Goal: Transaction & Acquisition: Download file/media

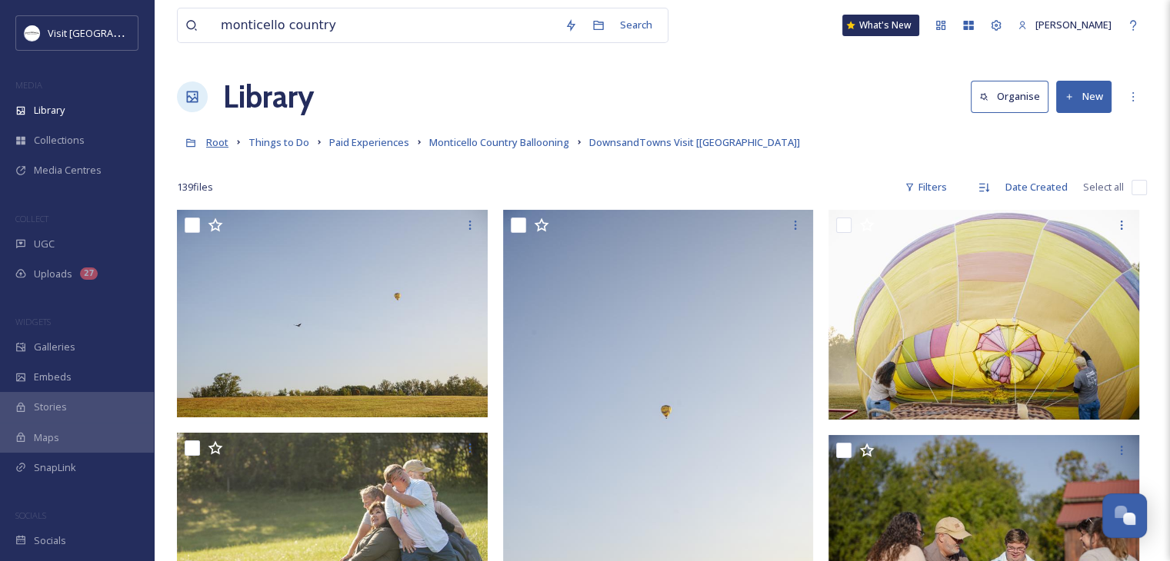
click at [218, 145] on span "Root" at bounding box center [217, 142] width 22 height 14
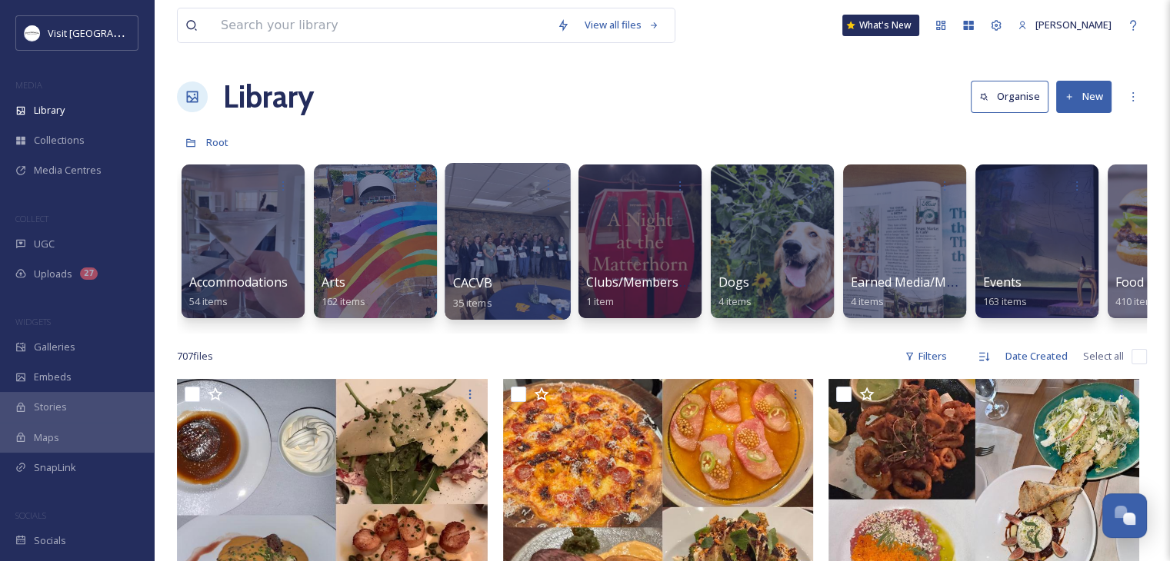
click at [517, 284] on div "CACVB 35 items" at bounding box center [508, 293] width 110 height 38
click at [477, 285] on span "CACVB" at bounding box center [473, 283] width 40 height 17
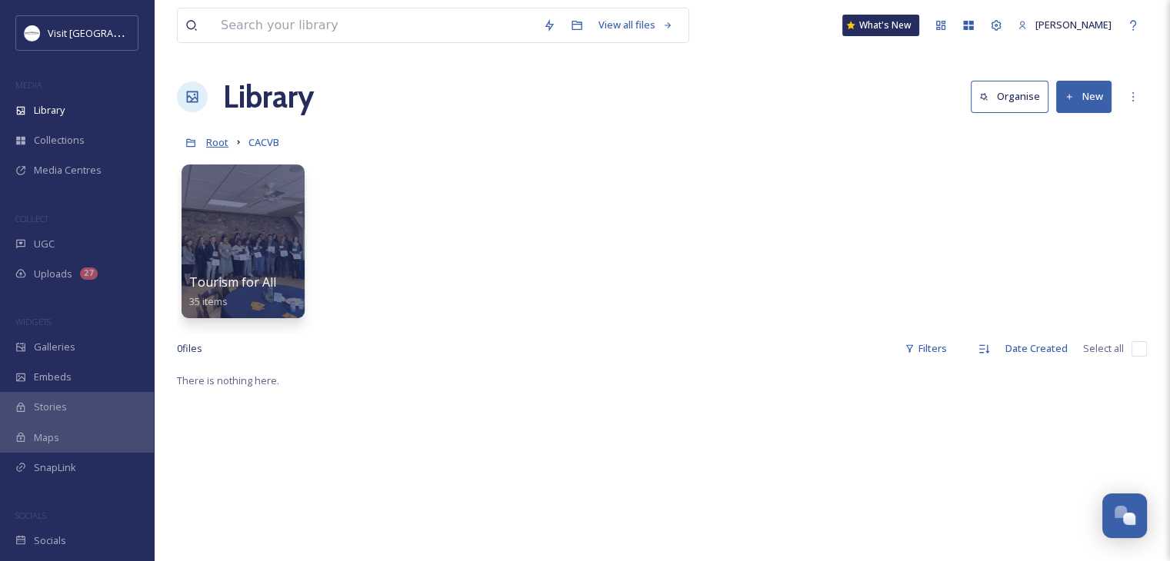
click at [223, 142] on span "Root" at bounding box center [217, 142] width 22 height 14
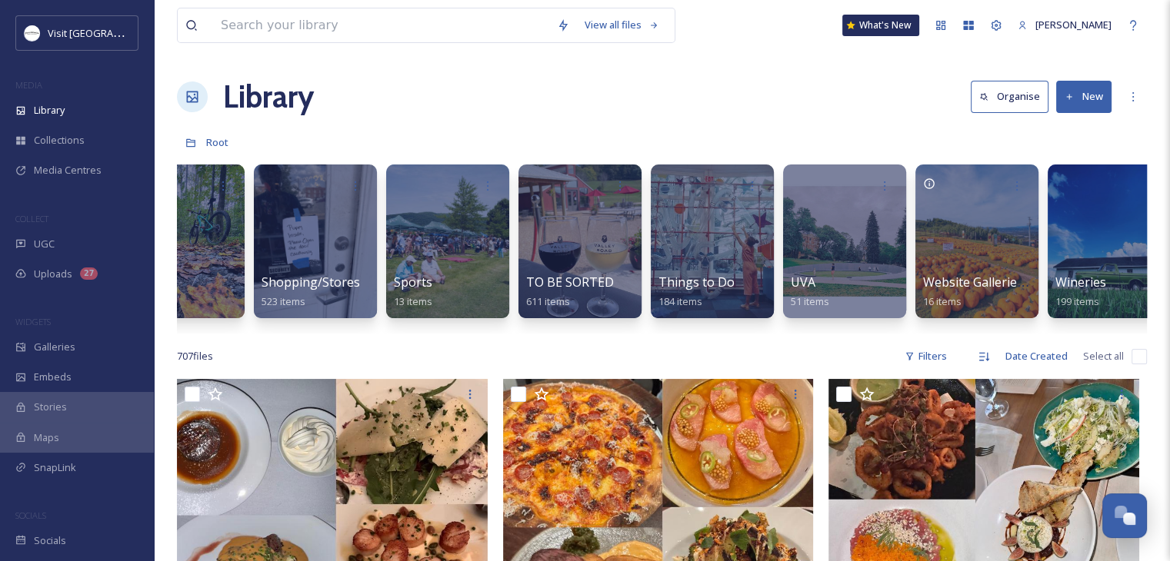
scroll to position [0, 1808]
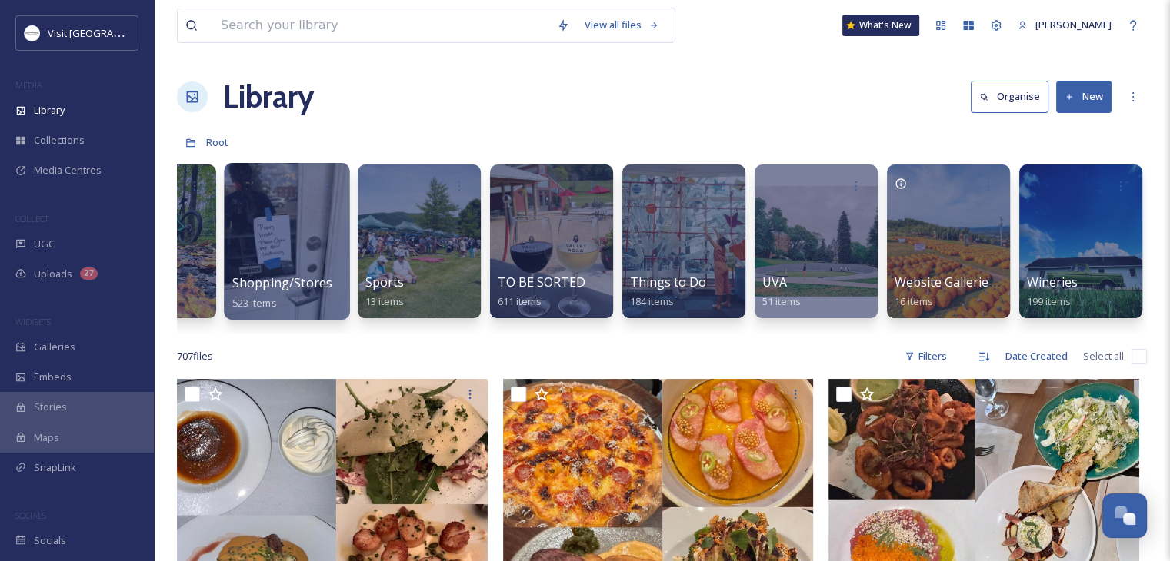
click at [285, 268] on div at bounding box center [286, 241] width 125 height 157
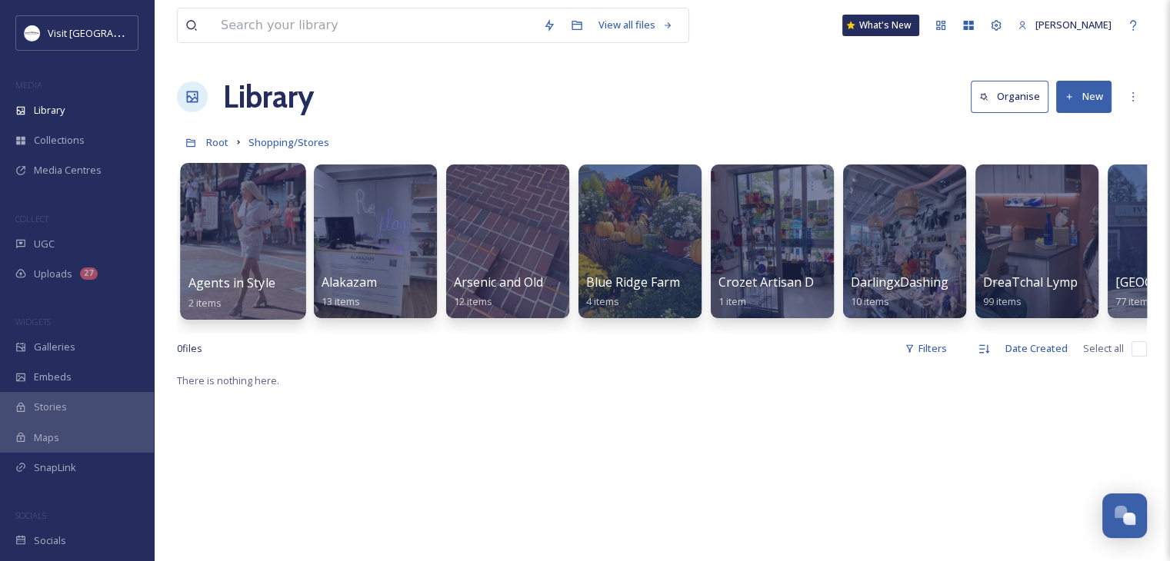
click at [225, 262] on div at bounding box center [242, 241] width 125 height 157
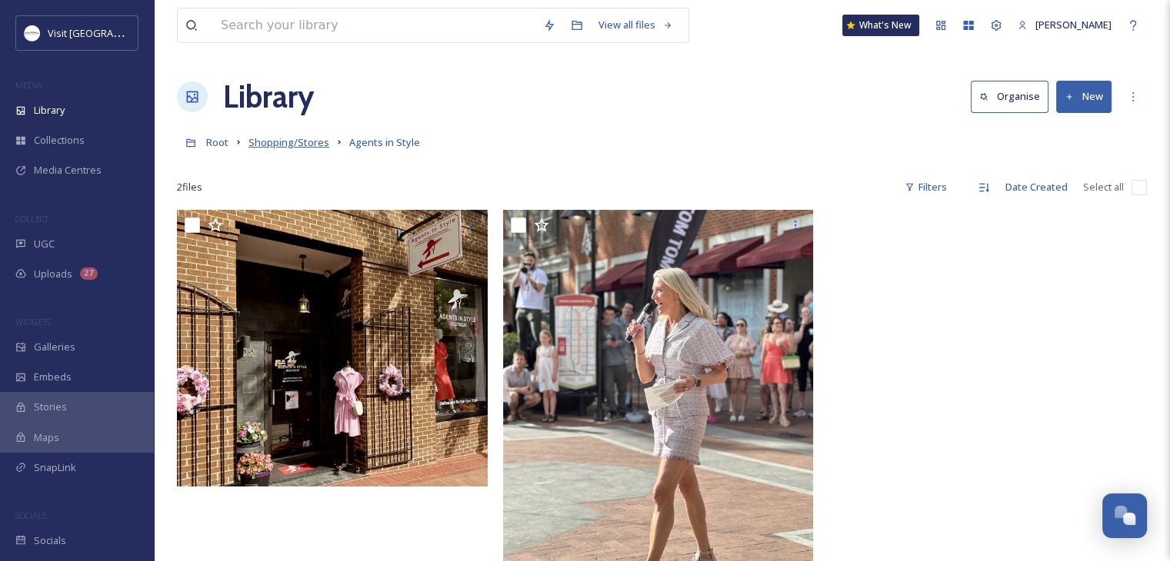
click at [314, 144] on span "Shopping/Stores" at bounding box center [288, 142] width 81 height 14
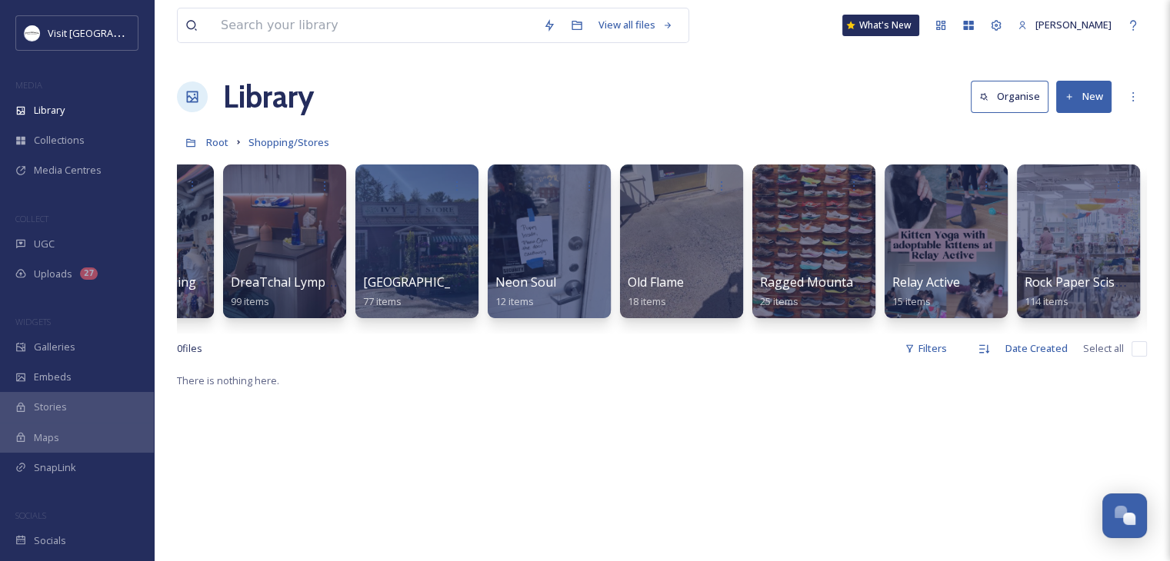
scroll to position [0, 771]
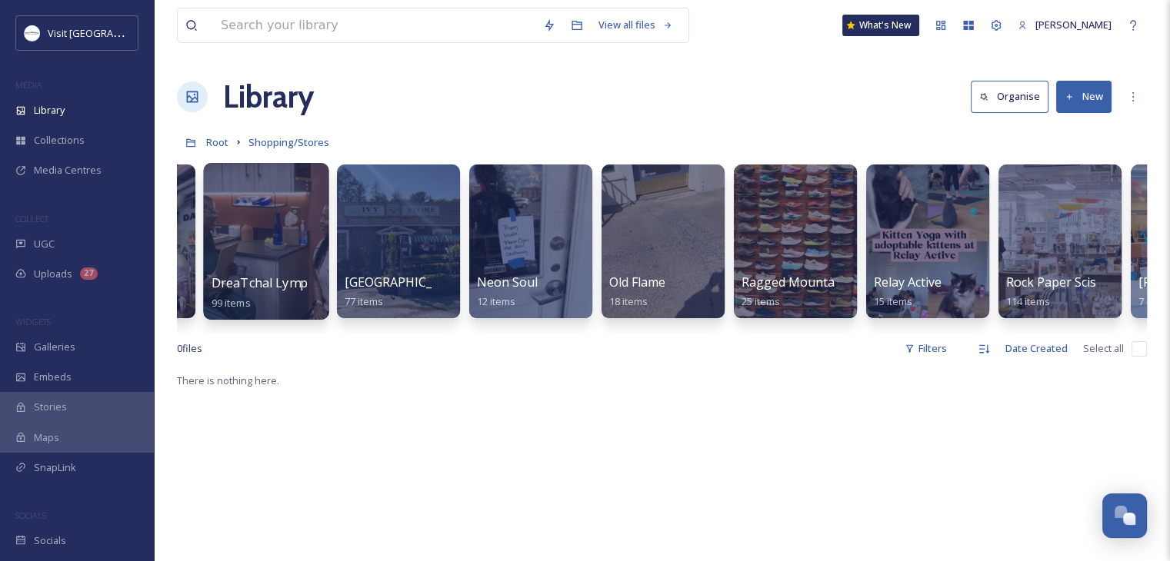
click at [278, 284] on span "DreaTchal Lymphatic & HydraFacial" at bounding box center [314, 283] width 207 height 17
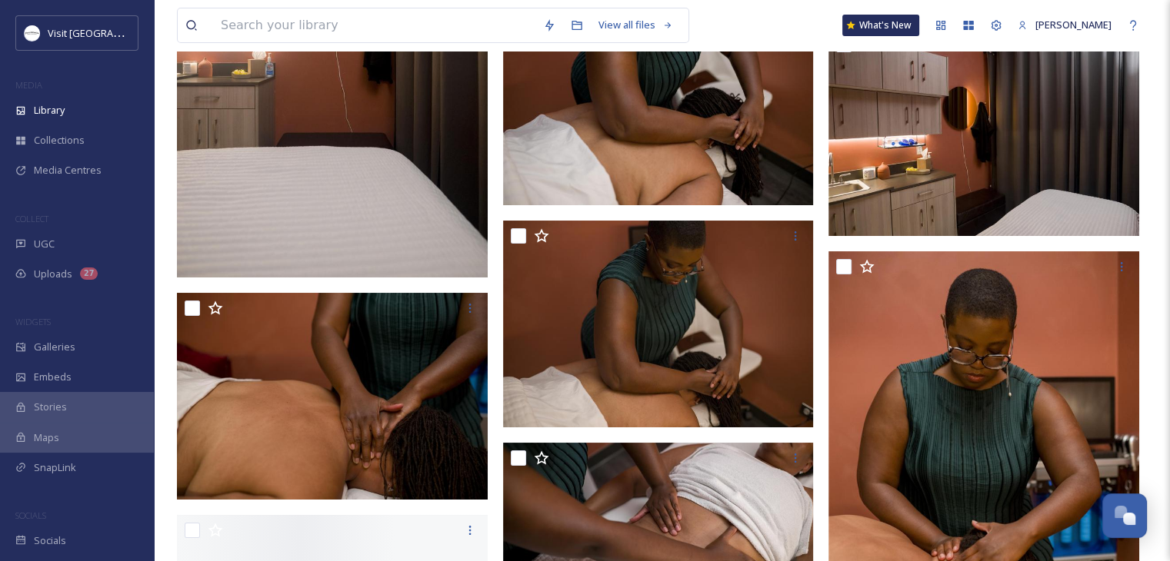
scroll to position [5586, 0]
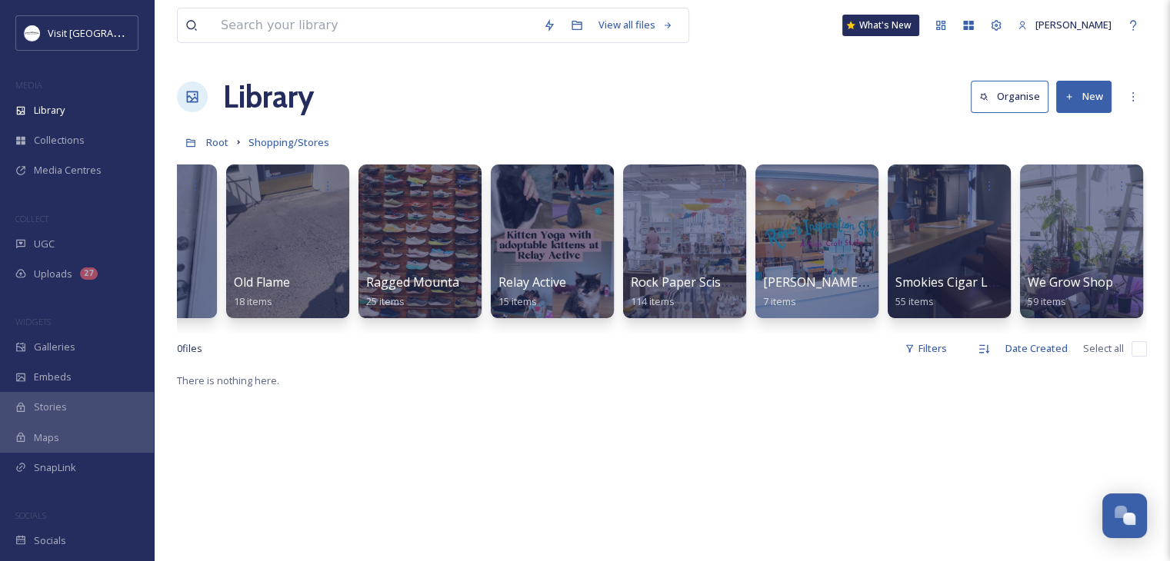
scroll to position [0, 1147]
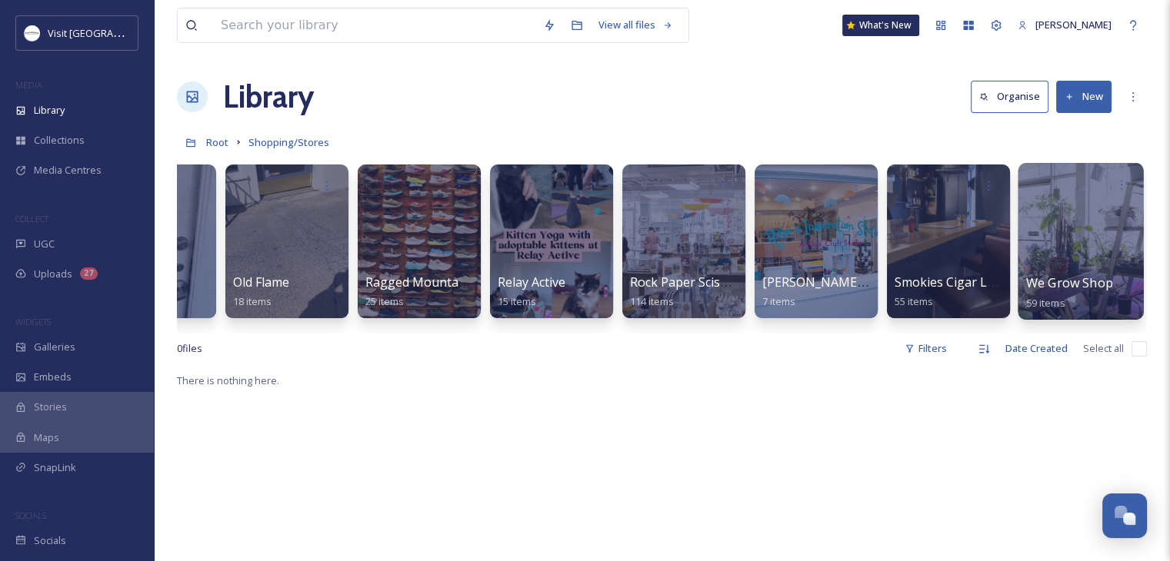
click at [1050, 277] on span "We Grow Shop" at bounding box center [1069, 283] width 87 height 17
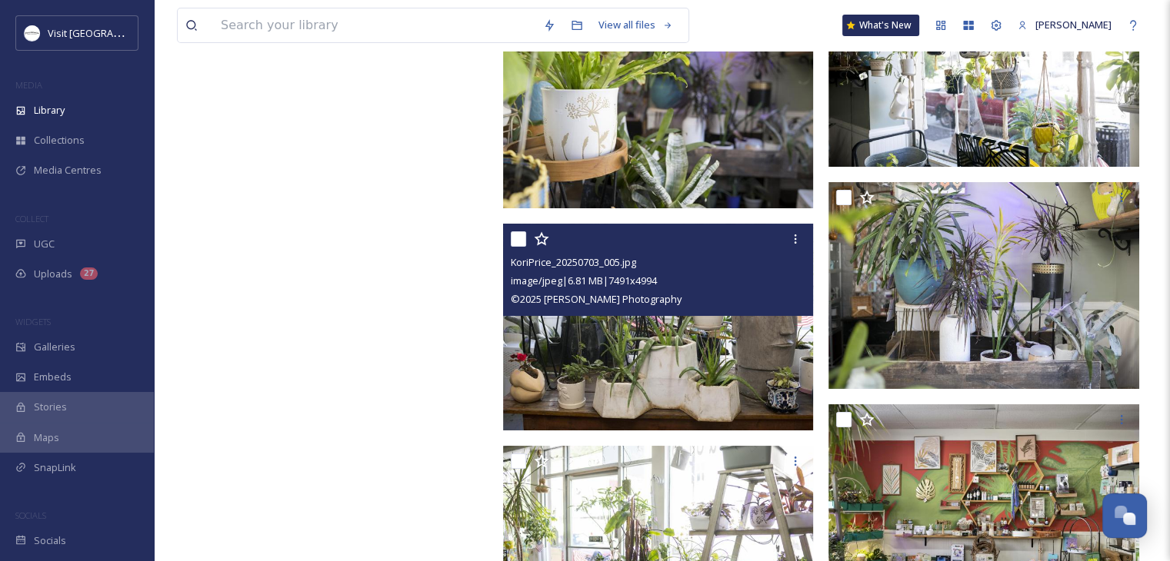
scroll to position [6103, 0]
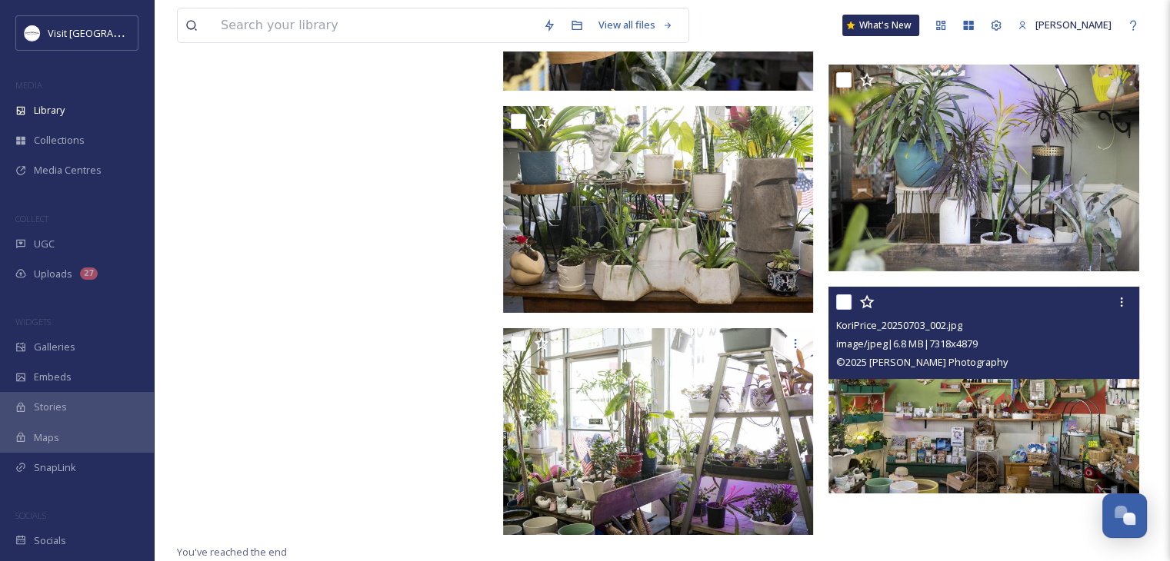
click at [905, 415] on img at bounding box center [983, 391] width 311 height 208
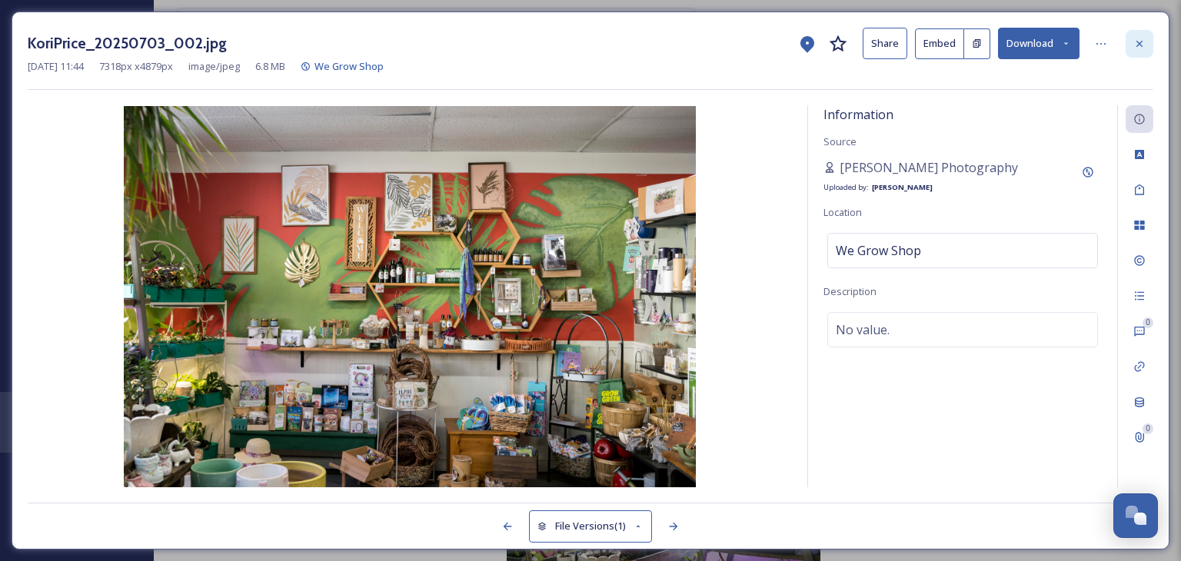
click at [1147, 42] on div at bounding box center [1140, 44] width 28 height 28
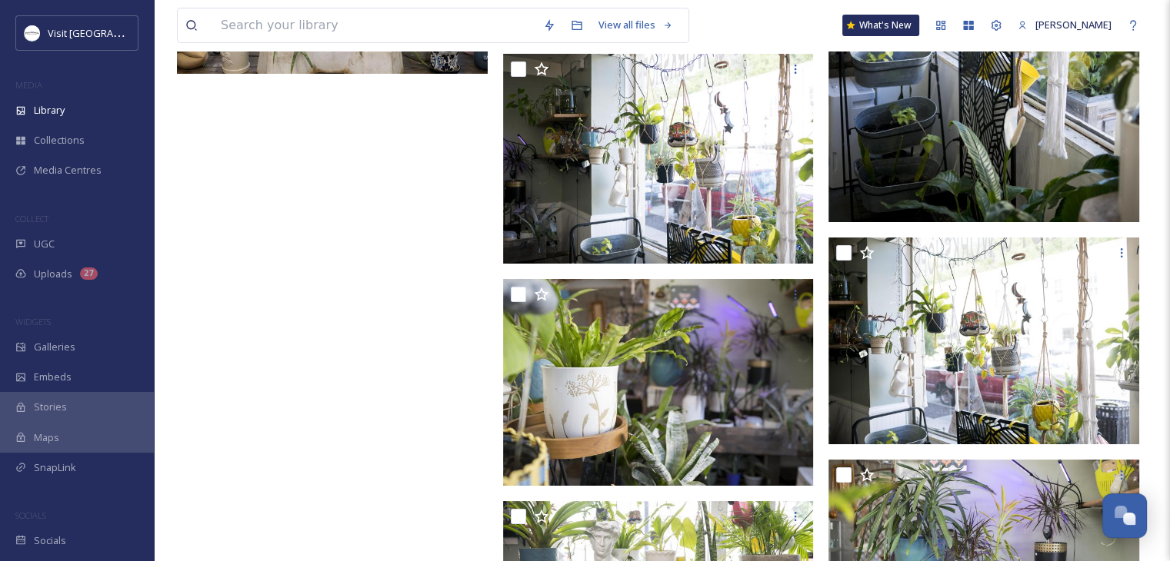
scroll to position [5751, 0]
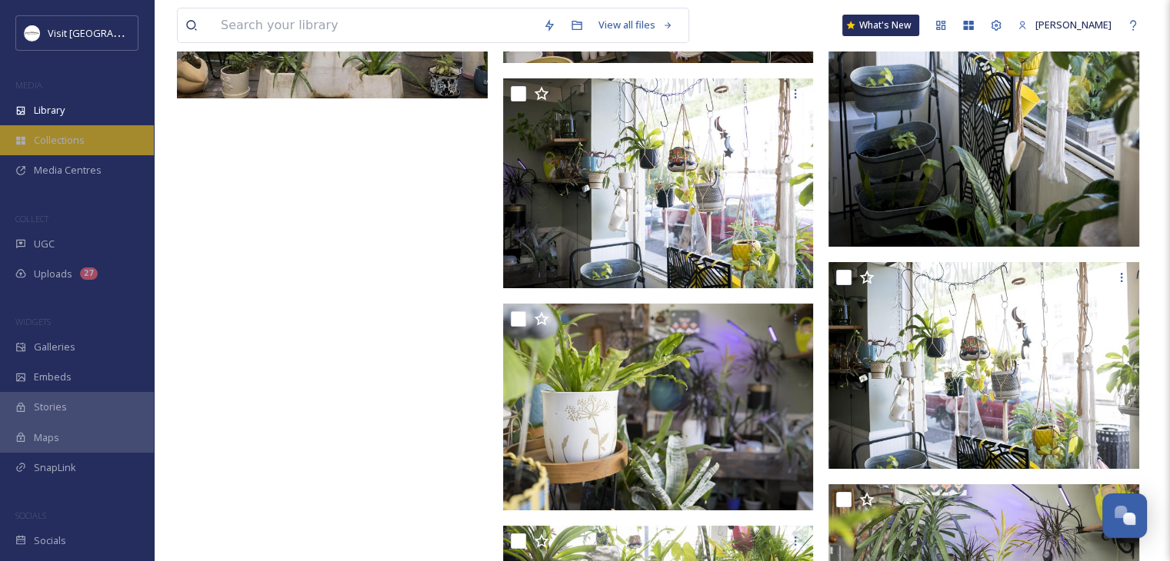
click at [55, 152] on div "Collections" at bounding box center [77, 140] width 154 height 30
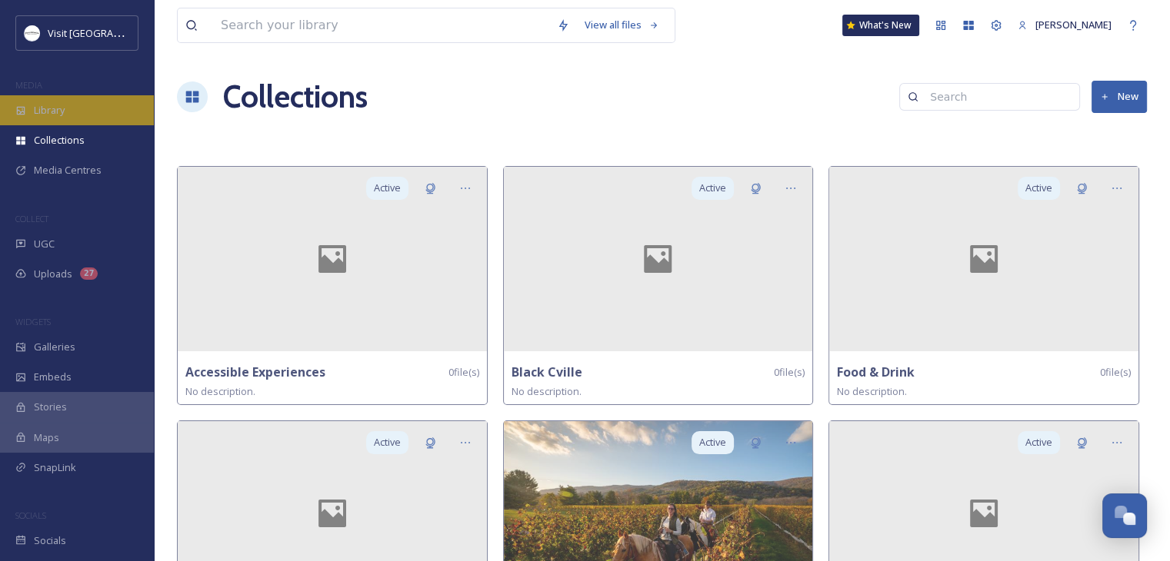
click at [63, 102] on div "Library" at bounding box center [77, 110] width 154 height 30
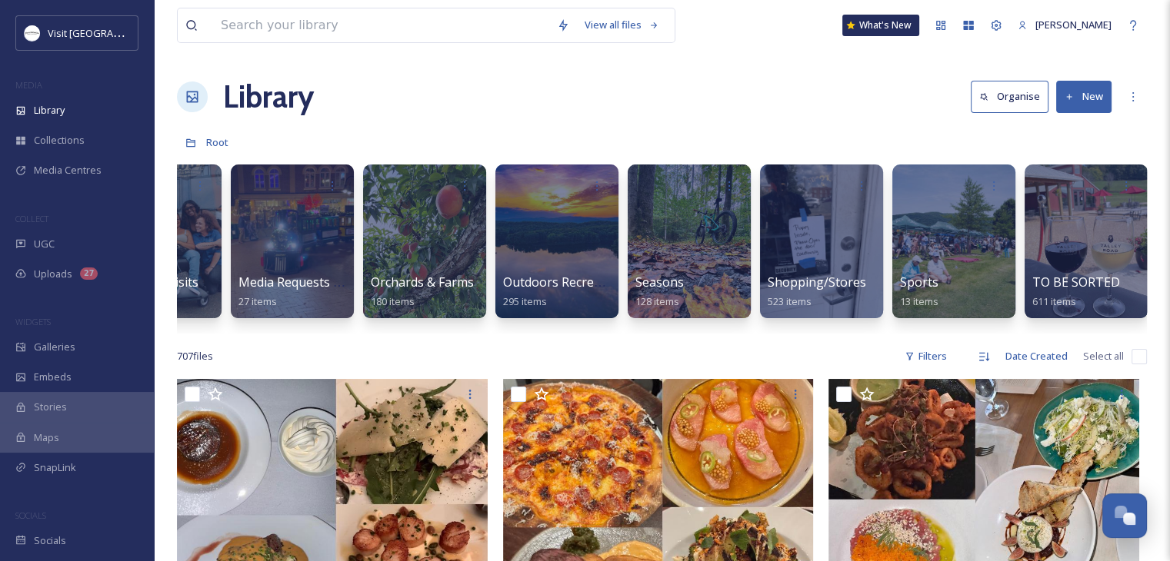
scroll to position [0, 1366]
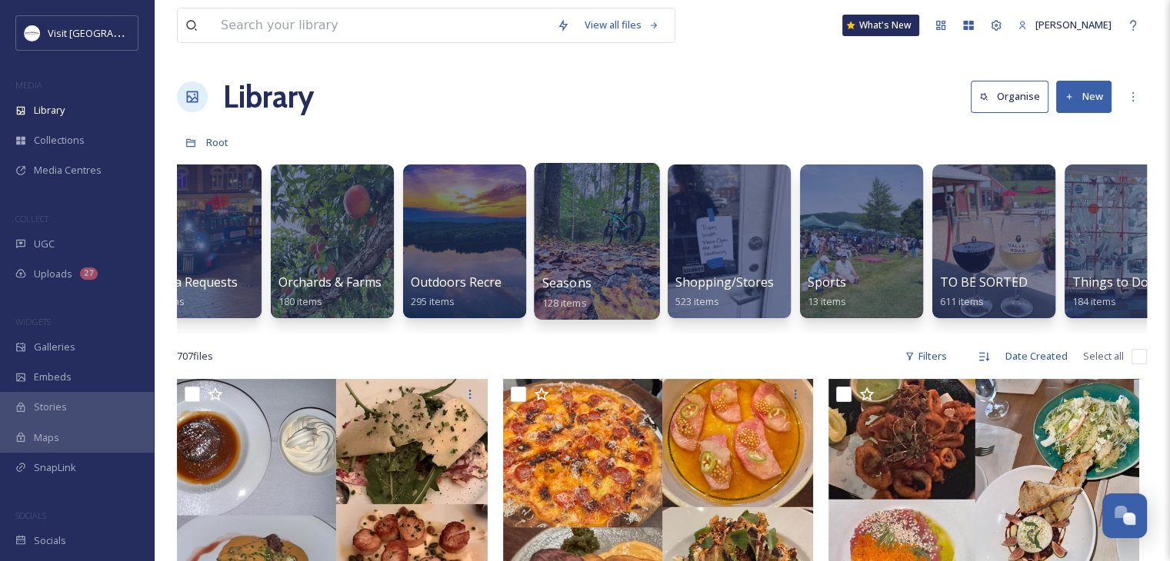
click at [551, 244] on div at bounding box center [596, 241] width 125 height 157
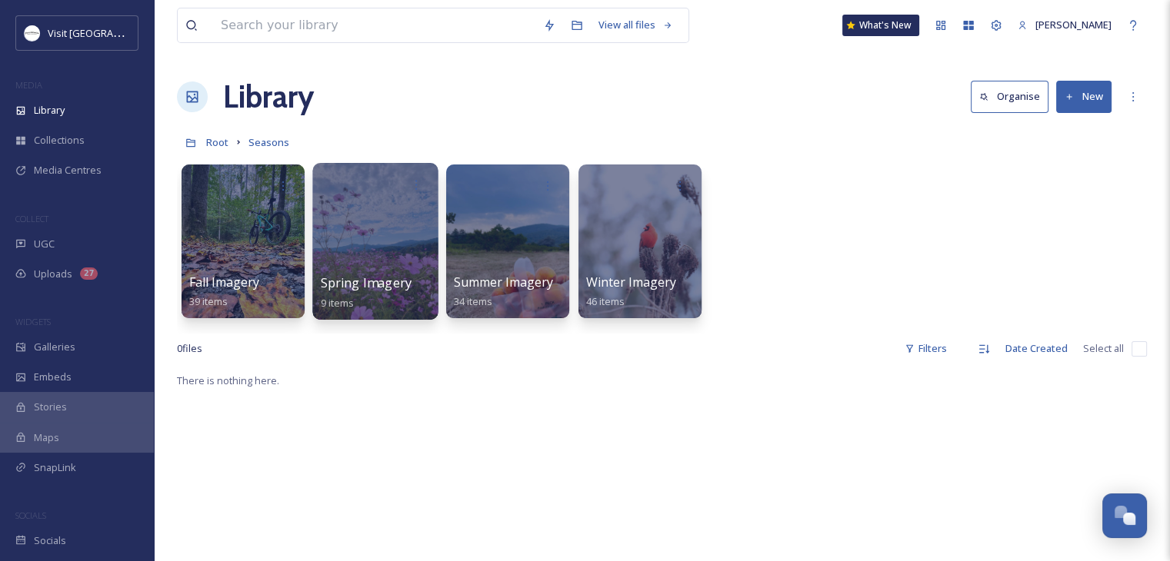
click at [352, 254] on div at bounding box center [374, 241] width 125 height 157
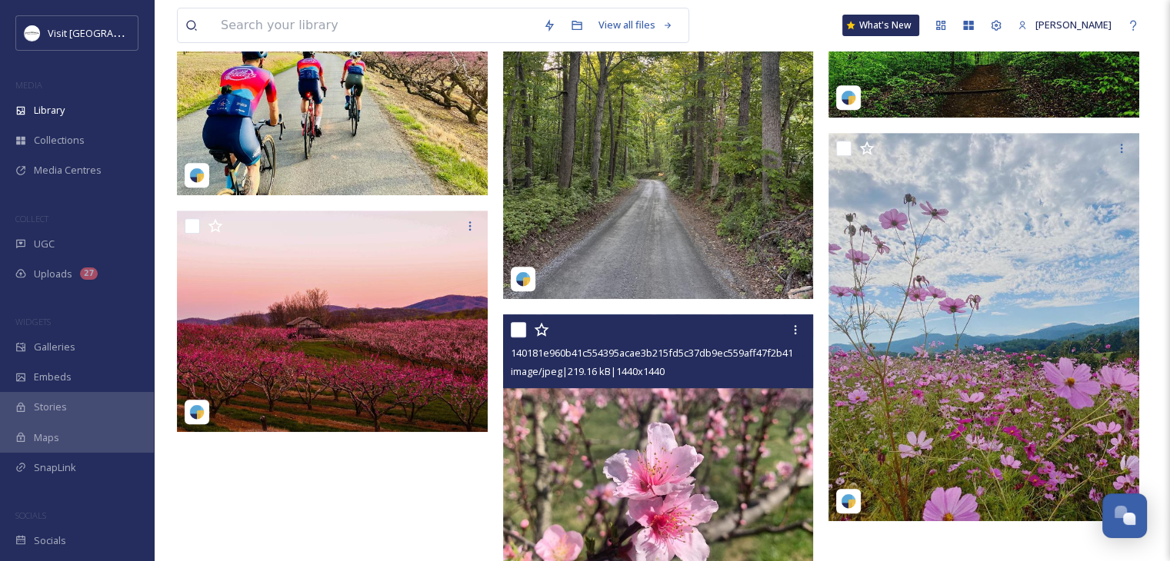
scroll to position [741, 0]
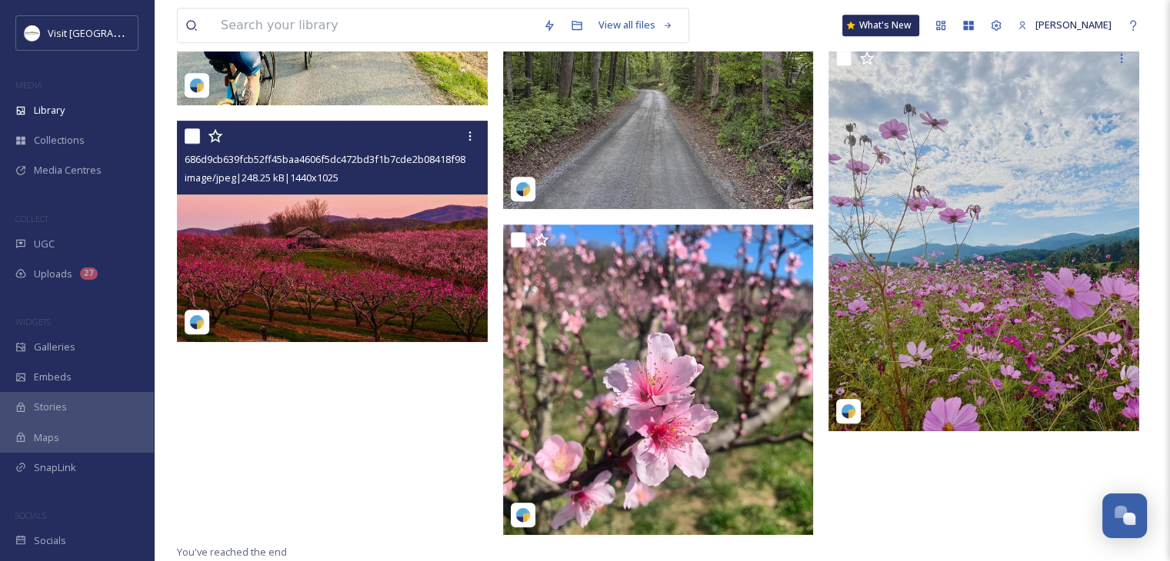
click at [357, 262] on img at bounding box center [332, 231] width 311 height 221
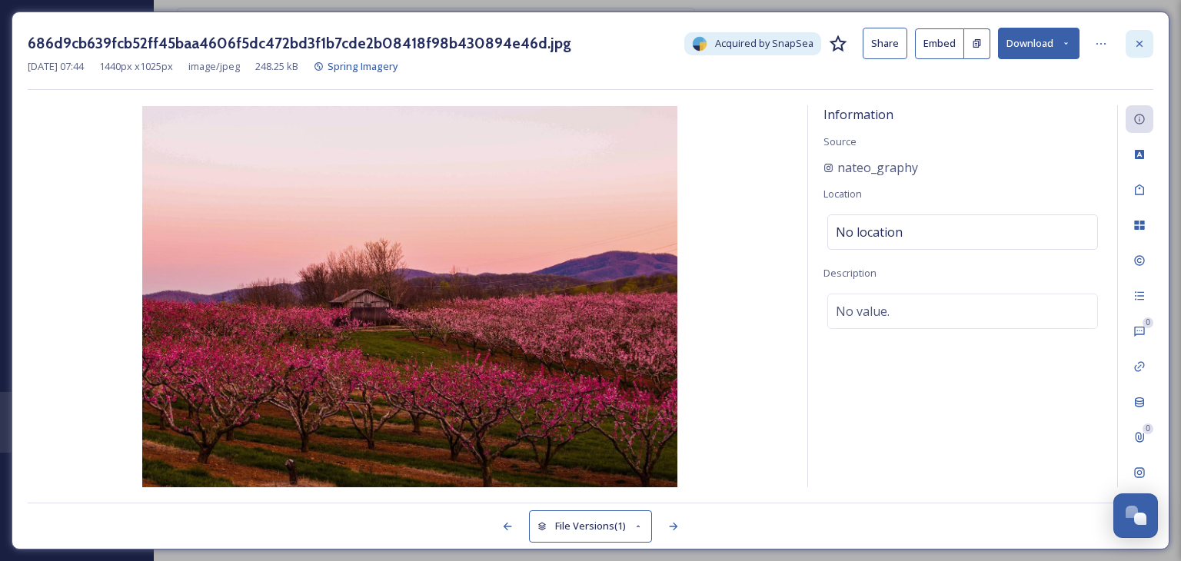
click at [1141, 45] on icon at bounding box center [1140, 43] width 6 height 6
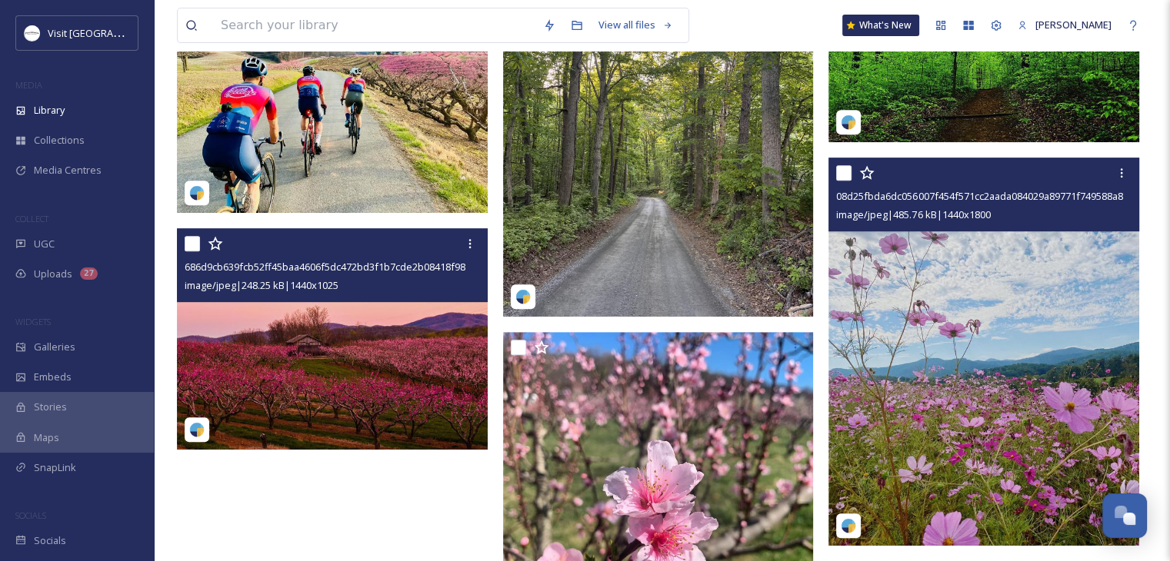
scroll to position [624, 0]
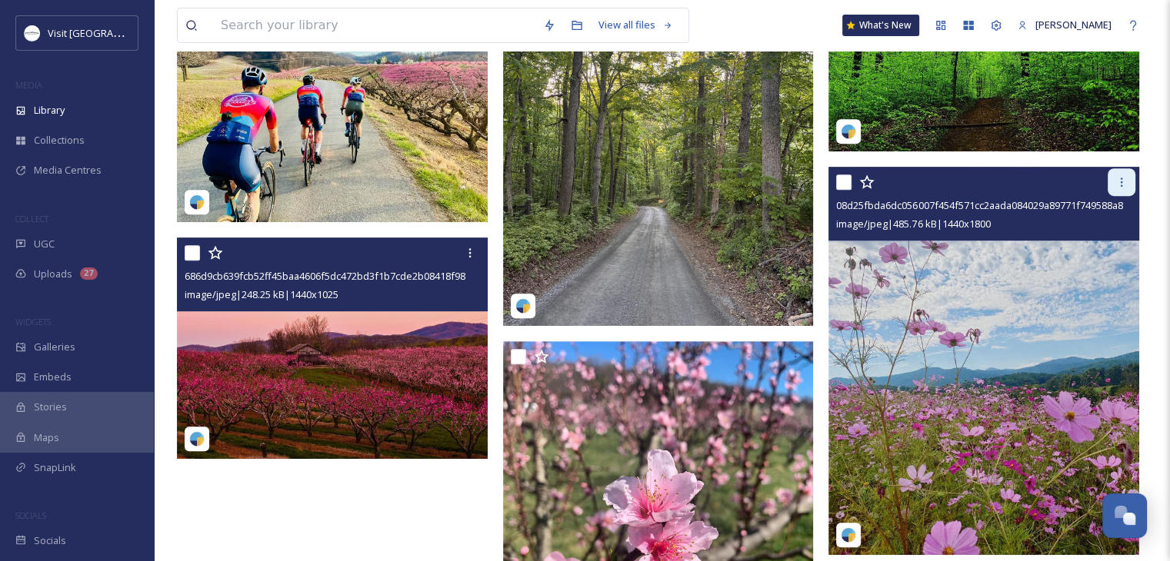
click at [1122, 178] on icon at bounding box center [1121, 182] width 12 height 12
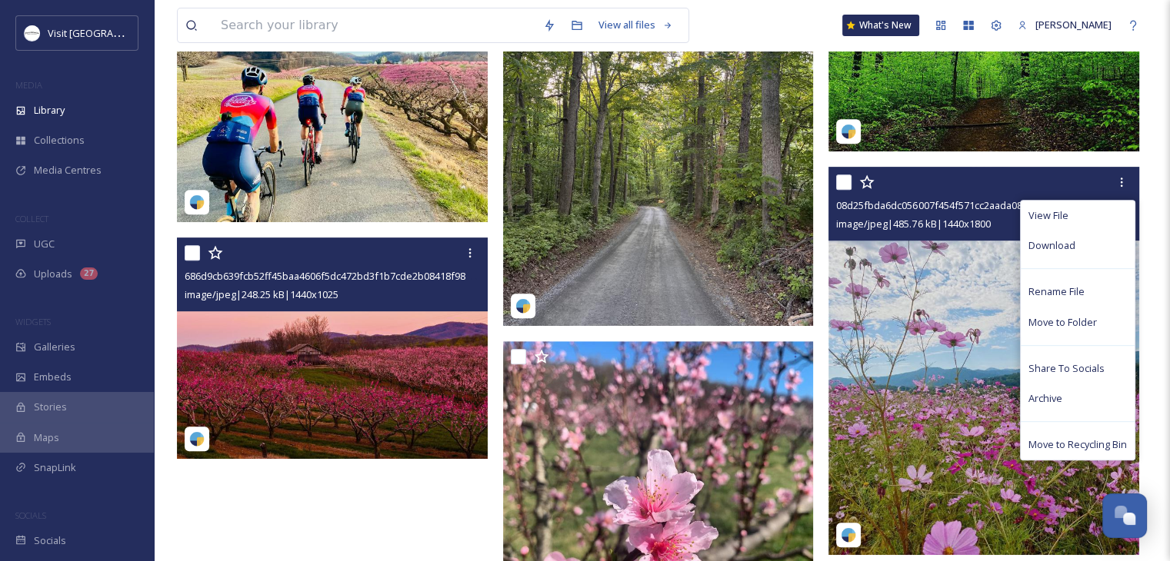
click at [964, 301] on img at bounding box center [983, 361] width 311 height 388
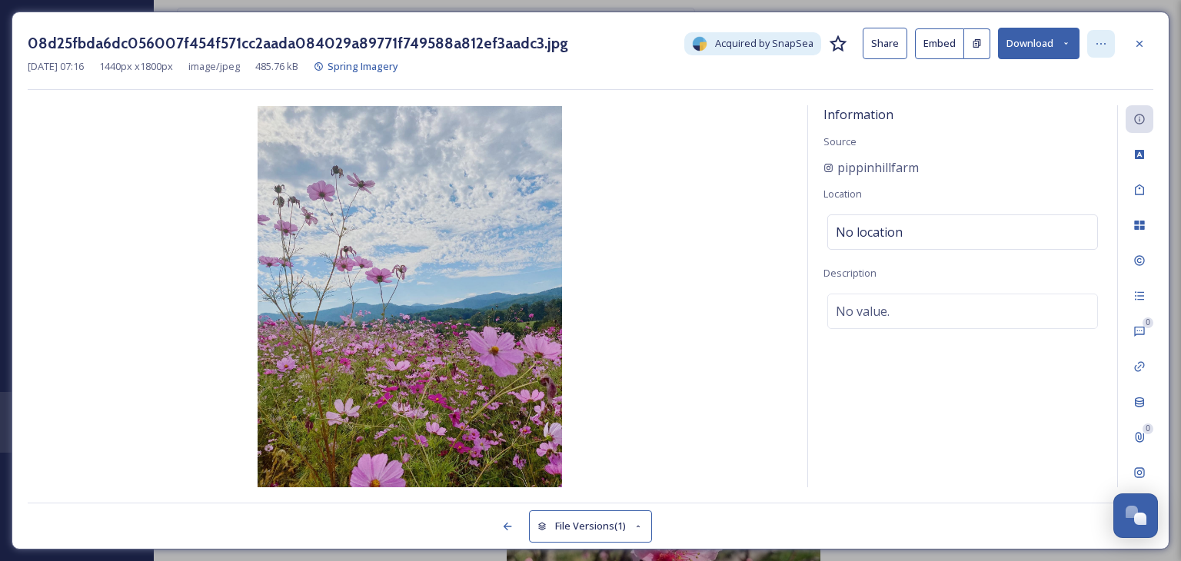
click at [1095, 38] on icon at bounding box center [1101, 44] width 12 height 12
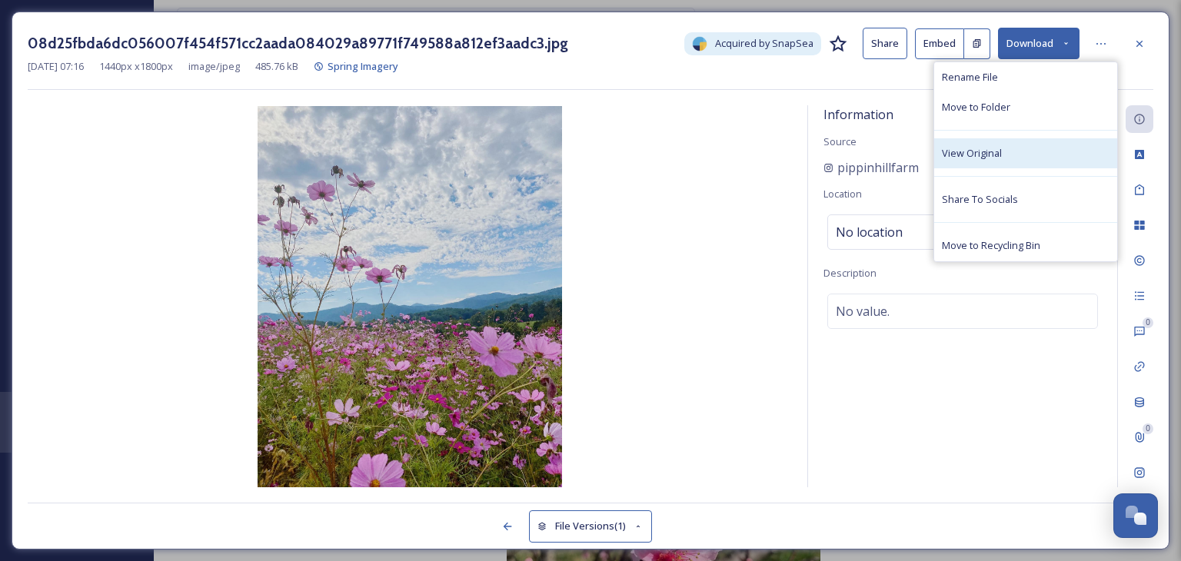
click at [1015, 142] on div "View Original" at bounding box center [1025, 153] width 183 height 30
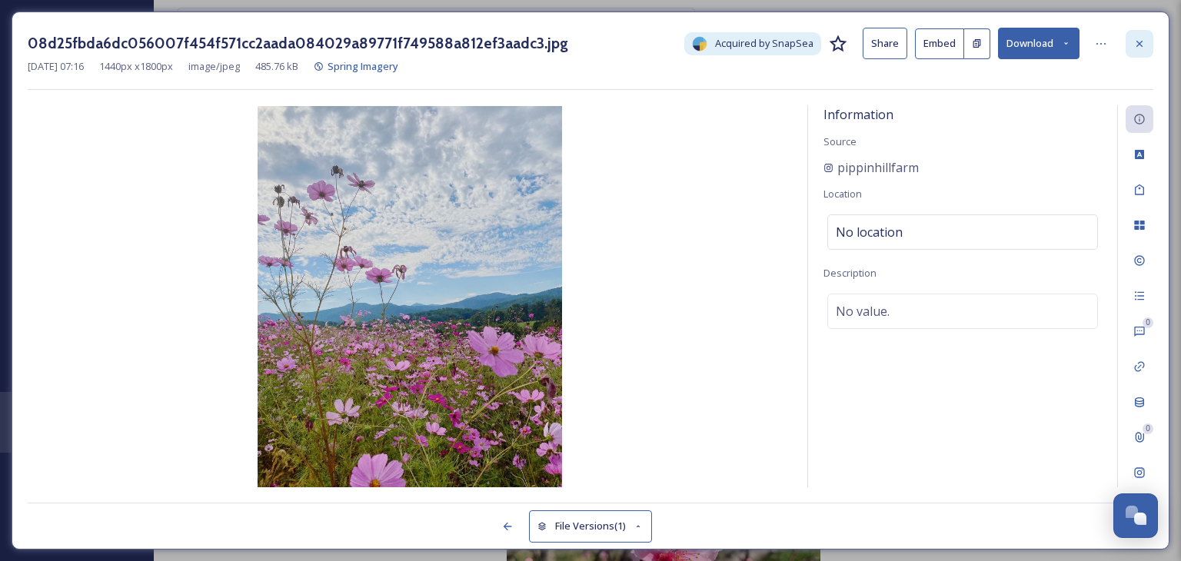
click at [1145, 50] on div at bounding box center [1140, 44] width 28 height 28
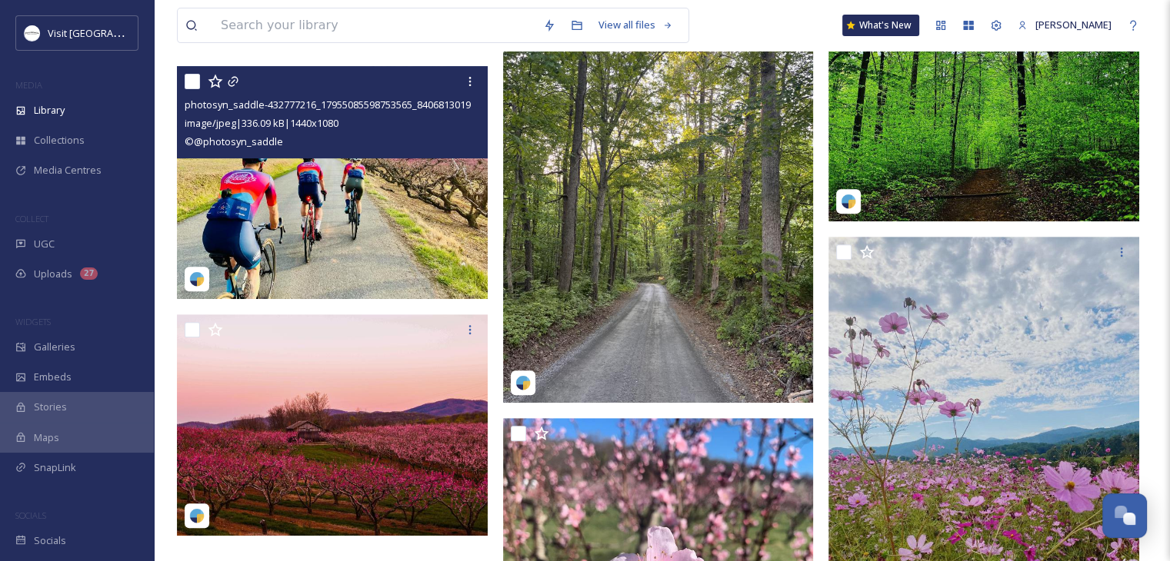
scroll to position [554, 0]
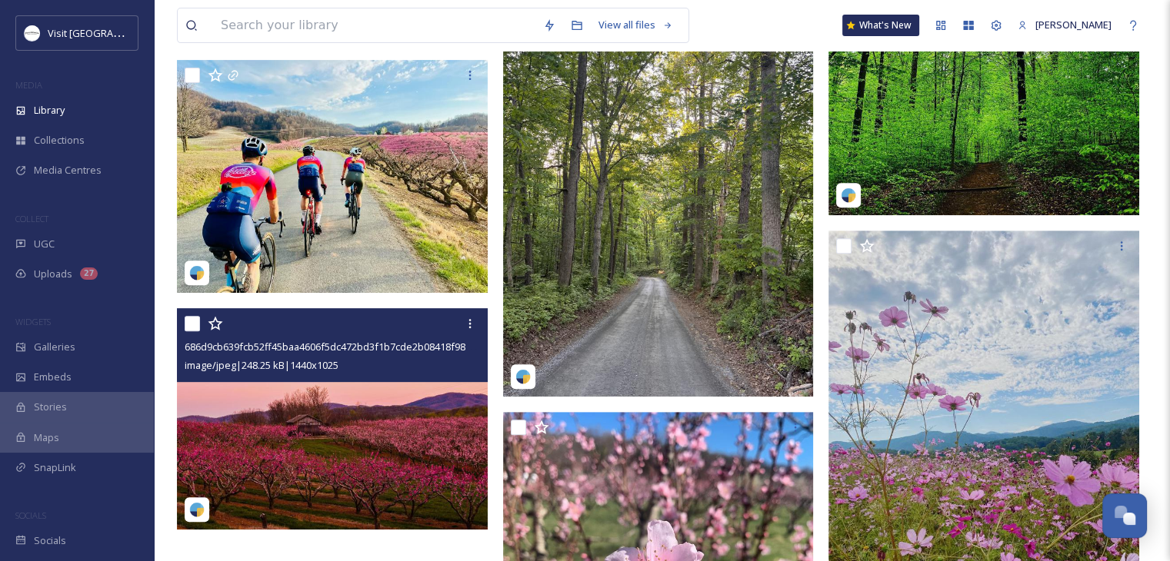
click at [383, 423] on img at bounding box center [332, 418] width 311 height 221
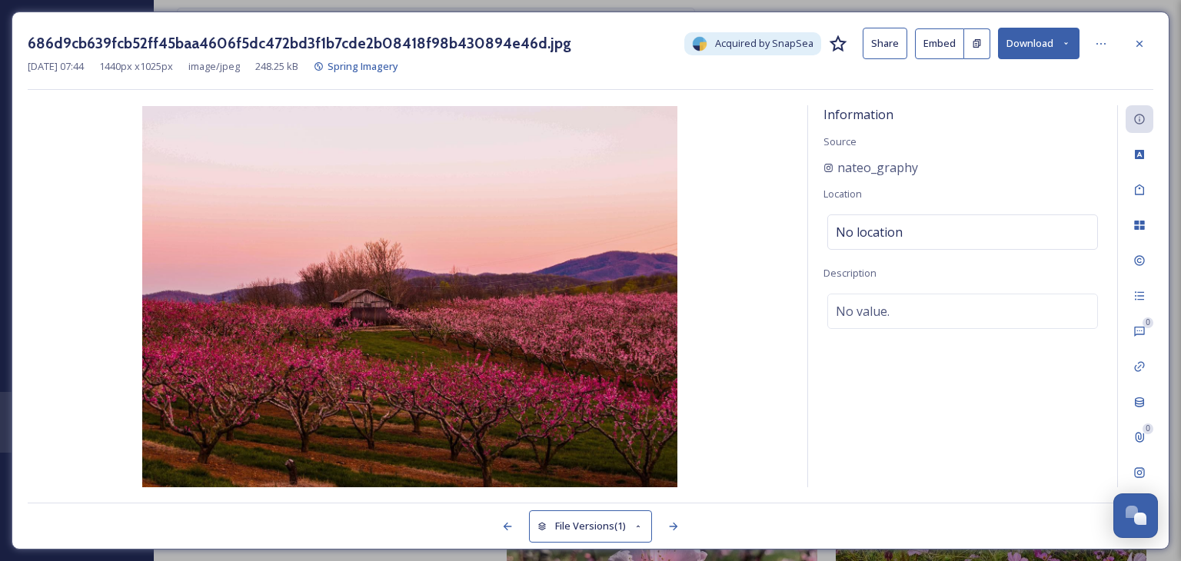
click at [1070, 45] on icon at bounding box center [1066, 43] width 10 height 10
click at [1099, 50] on div at bounding box center [1101, 44] width 28 height 28
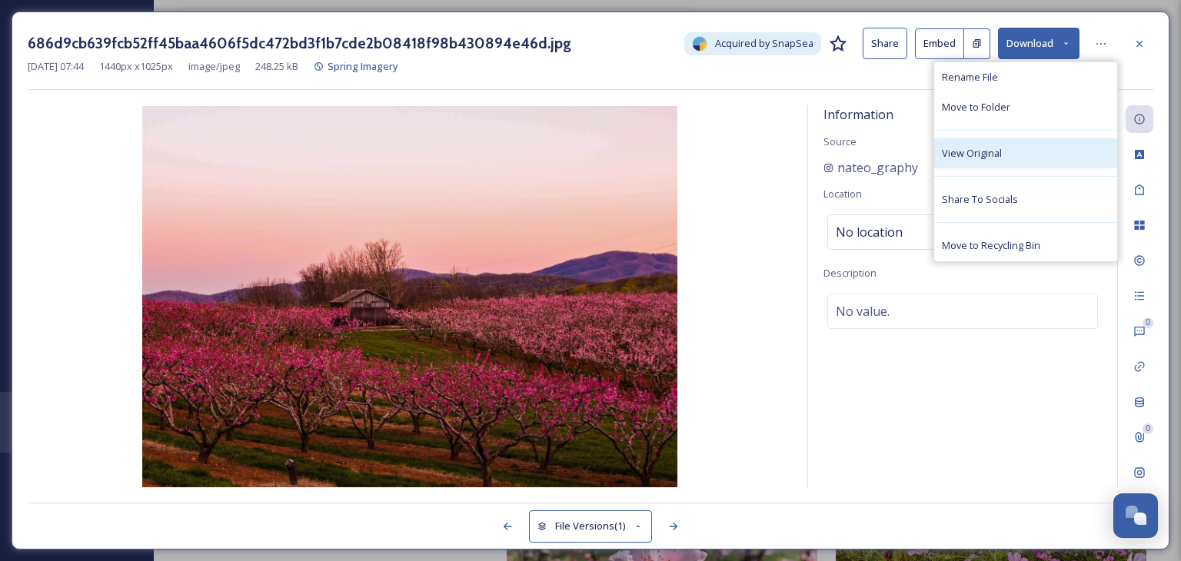
click at [985, 166] on div "View Original" at bounding box center [1025, 153] width 183 height 30
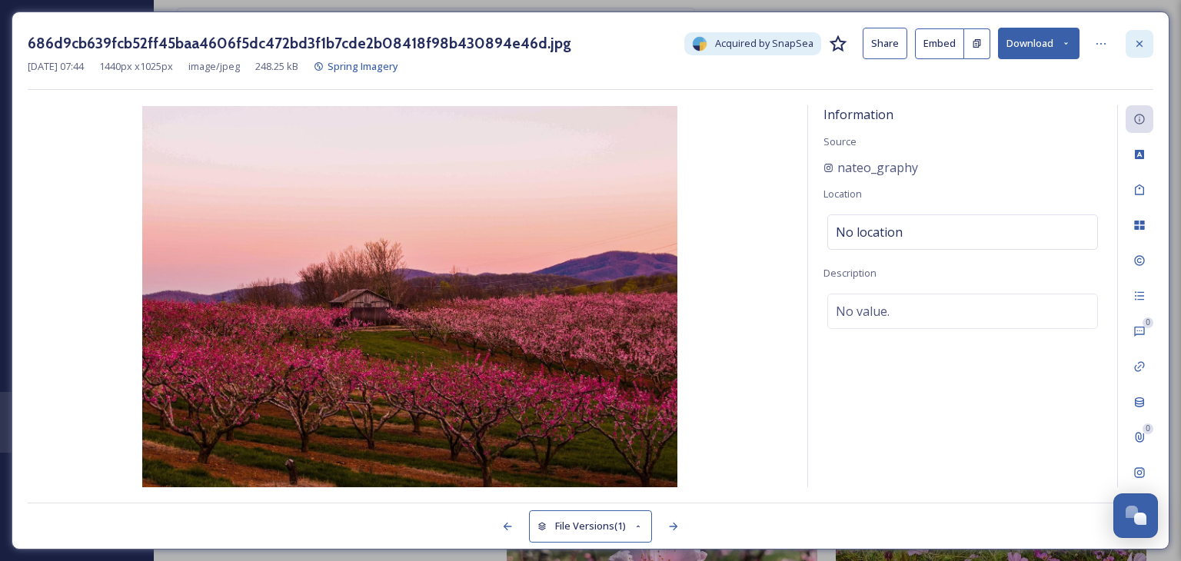
click at [1142, 44] on icon at bounding box center [1140, 44] width 12 height 12
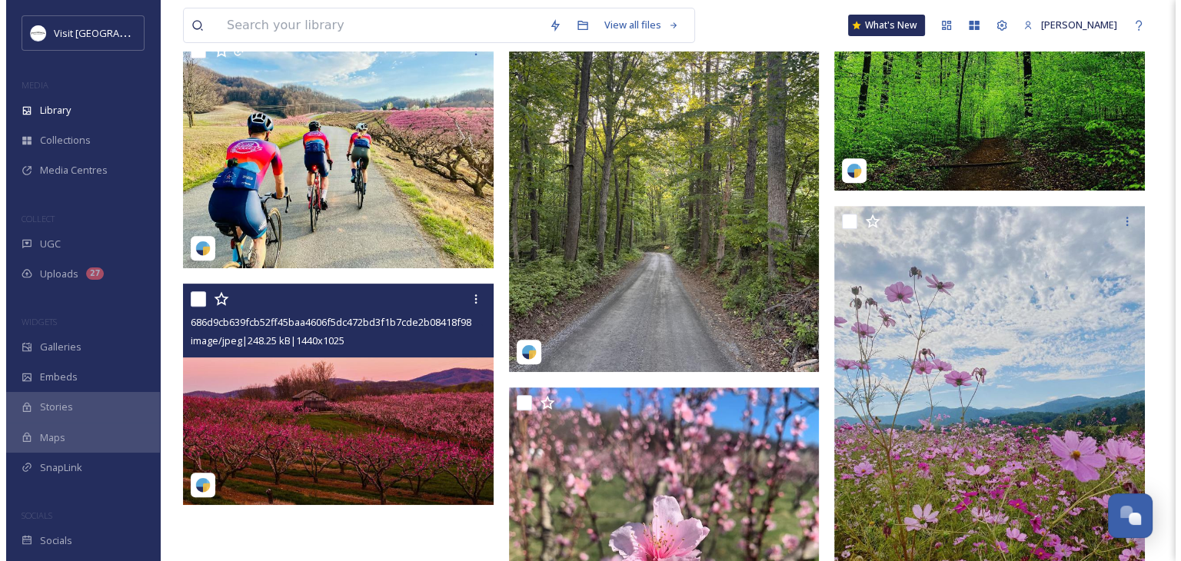
scroll to position [611, 0]
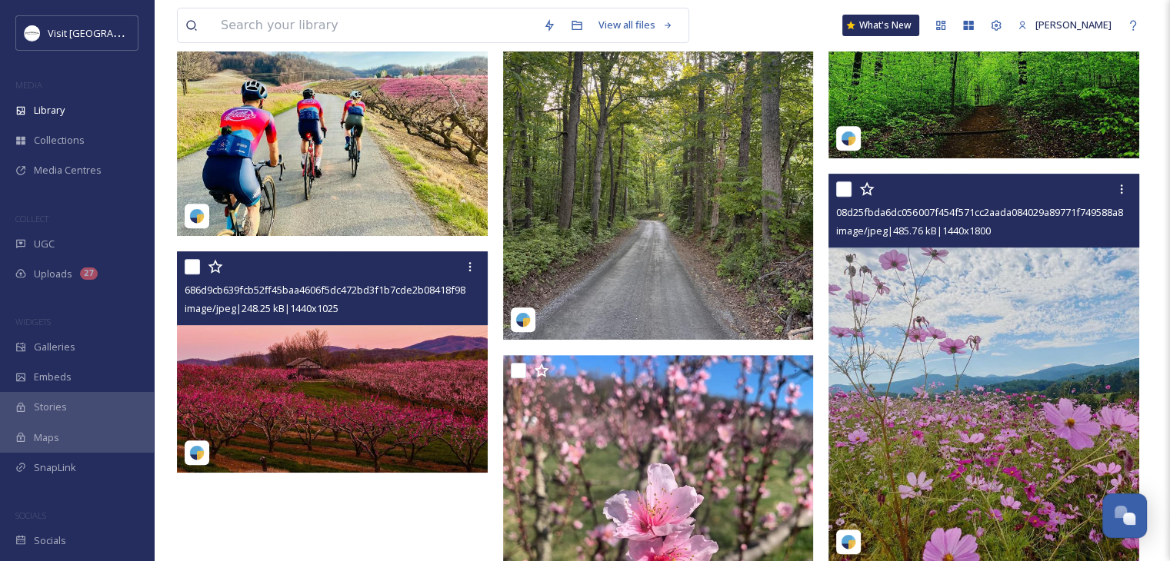
click at [1025, 333] on img at bounding box center [983, 368] width 311 height 388
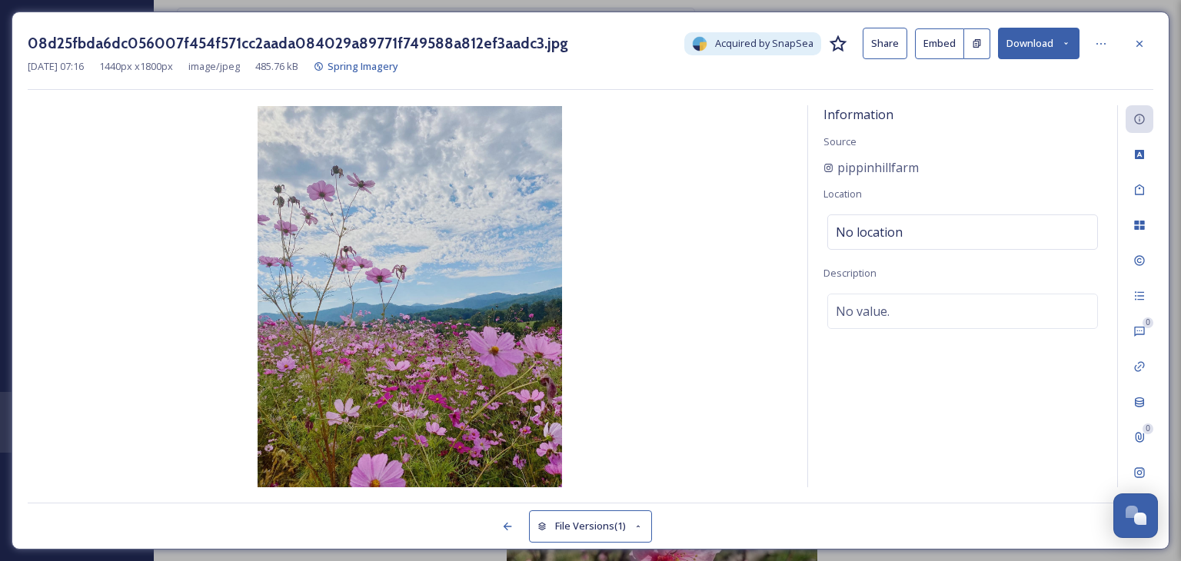
click at [1055, 47] on button "Download" at bounding box center [1039, 44] width 82 height 32
click at [1101, 48] on icon at bounding box center [1101, 44] width 12 height 12
click at [1058, 38] on button "Download" at bounding box center [1039, 44] width 82 height 32
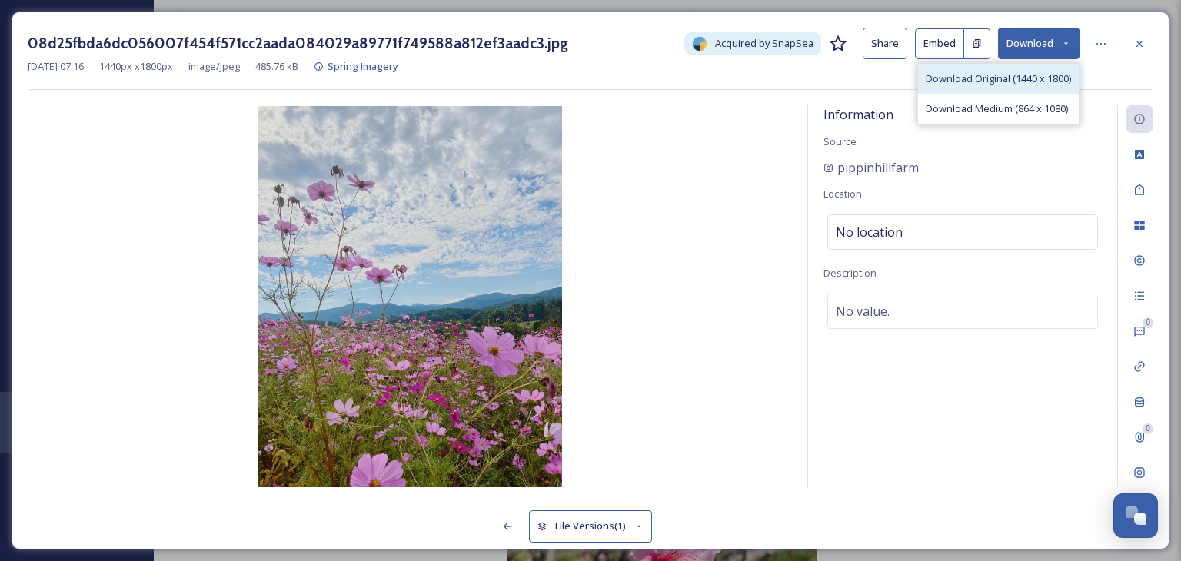
click at [991, 85] on span "Download Original (1440 x 1800)" at bounding box center [998, 79] width 145 height 15
